Goal: Information Seeking & Learning: Learn about a topic

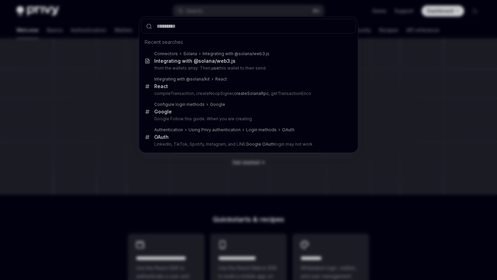
type textarea "*"
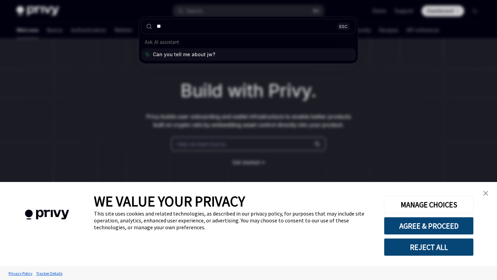
type input "*"
type input "*******"
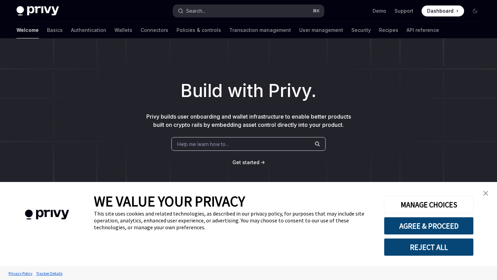
scroll to position [38, 0]
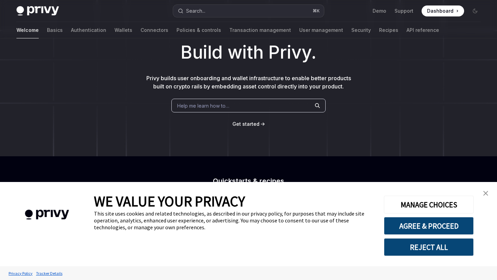
type textarea "*"
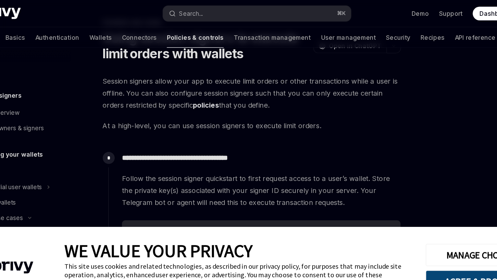
scroll to position [0, 0]
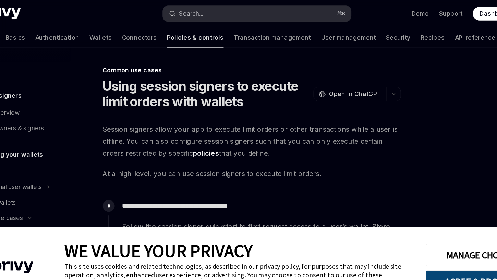
click at [242, 16] on button "Search... ⌘ K" at bounding box center [248, 11] width 151 height 12
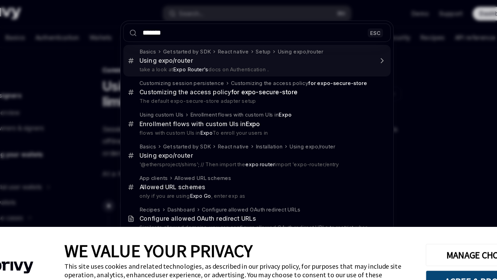
type input "******"
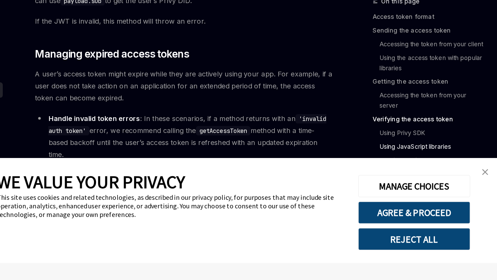
scroll to position [1842, 0]
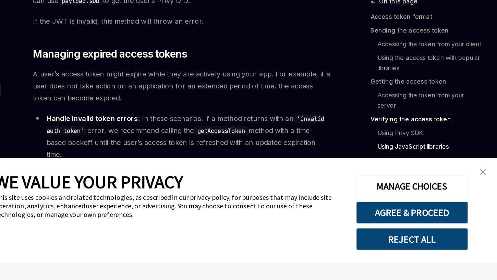
click at [488, 195] on link "close banner" at bounding box center [485, 193] width 14 height 14
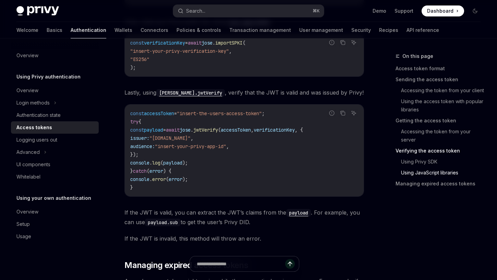
scroll to position [1914, 0]
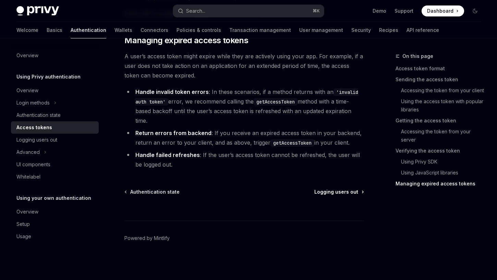
click at [339, 194] on span "Logging users out" at bounding box center [336, 191] width 44 height 7
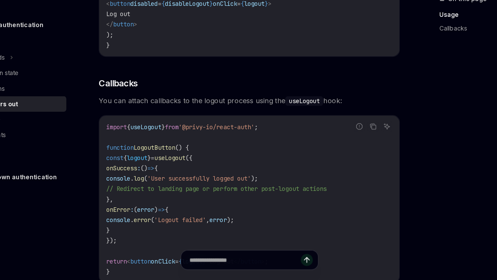
scroll to position [359, 0]
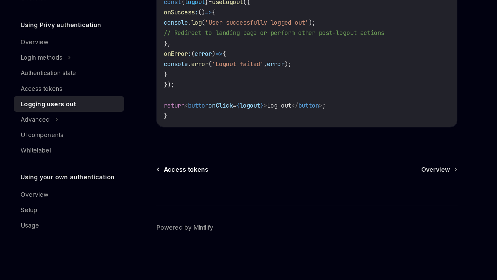
click at [140, 192] on span "Access tokens" at bounding box center [148, 191] width 36 height 7
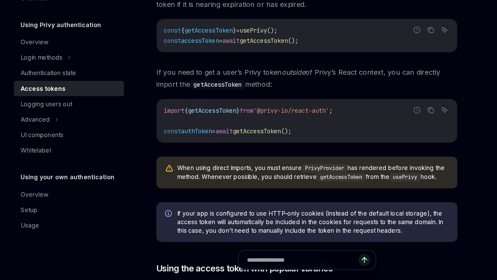
type textarea "*"
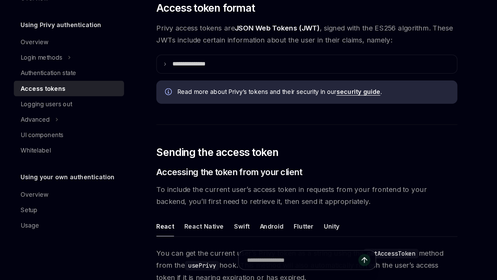
scroll to position [199, 0]
